Goal: Task Accomplishment & Management: Manage account settings

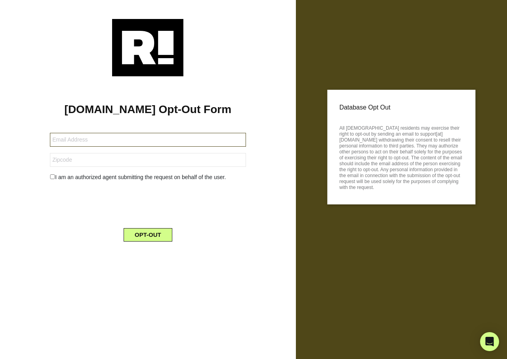
type input "whitedouglas55@yahoo.com"
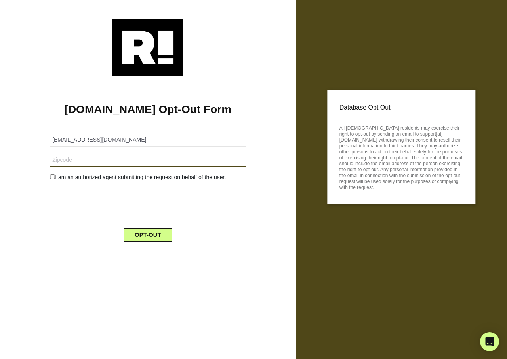
type input "94015"
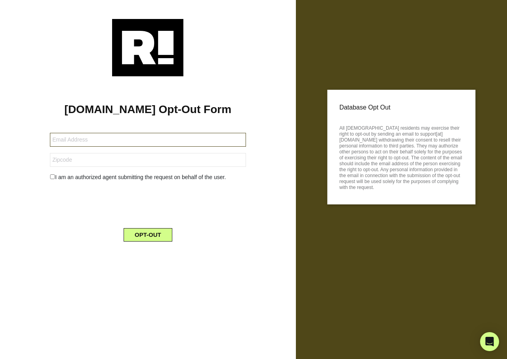
type input "[EMAIL_ADDRESS][DOMAIN_NAME]"
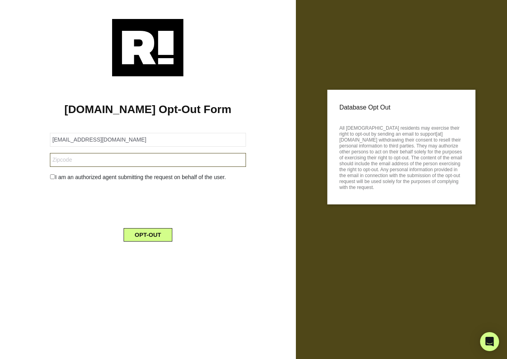
type input "95376"
